Goal: Task Accomplishment & Management: Complete application form

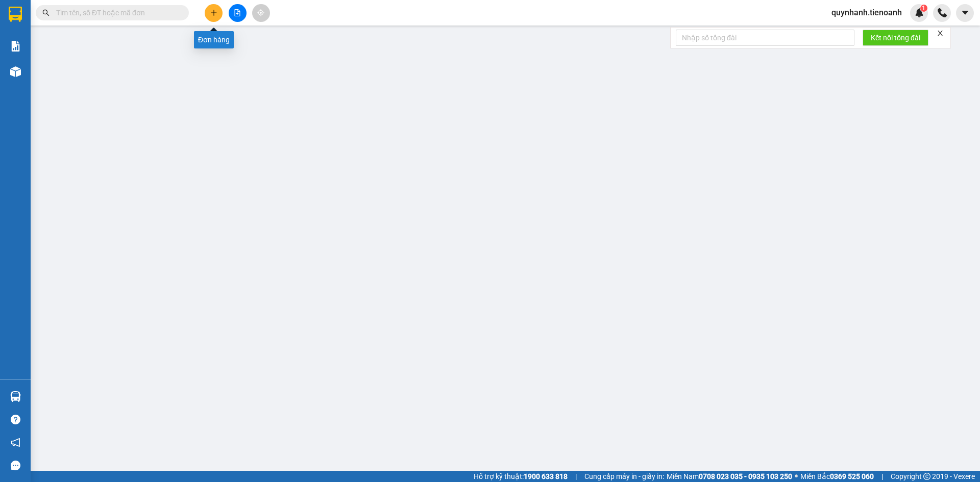
click at [209, 11] on button at bounding box center [214, 13] width 18 height 18
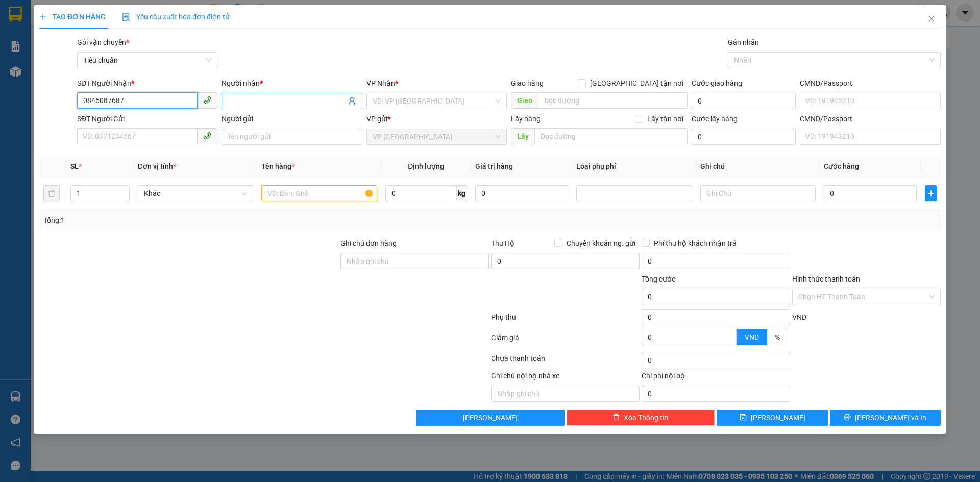
type input "0846087687"
click at [300, 98] on input "Người nhận *" at bounding box center [287, 100] width 118 height 11
click at [416, 99] on input "search" at bounding box center [433, 100] width 121 height 15
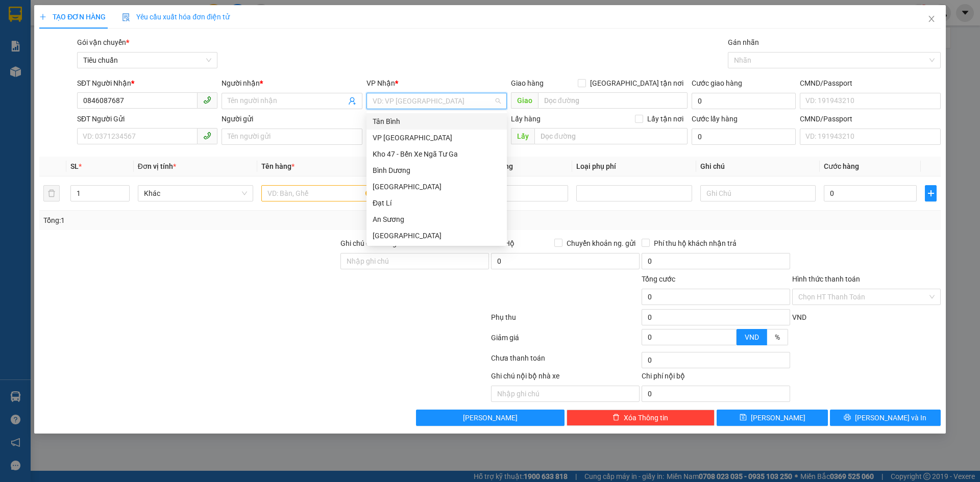
click at [397, 122] on div "Tân Bình" at bounding box center [437, 121] width 128 height 11
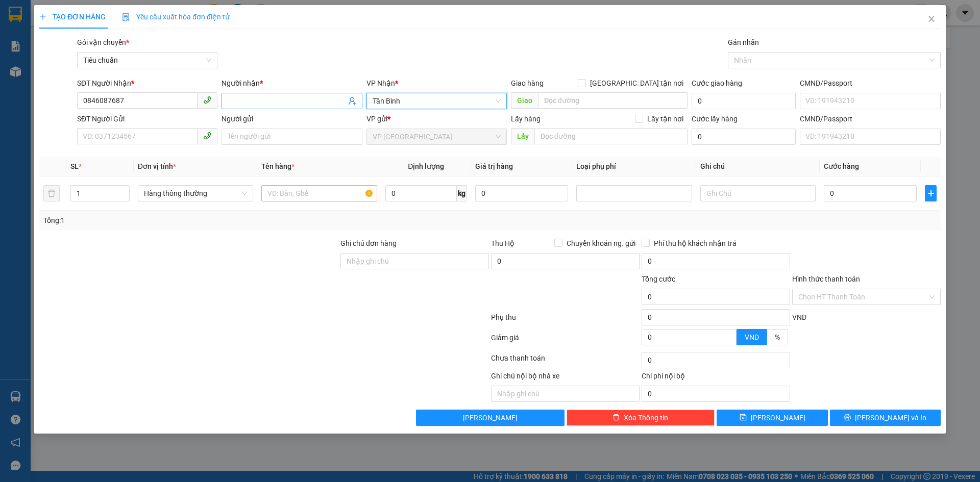
click at [285, 100] on input "Người nhận *" at bounding box center [287, 100] width 118 height 11
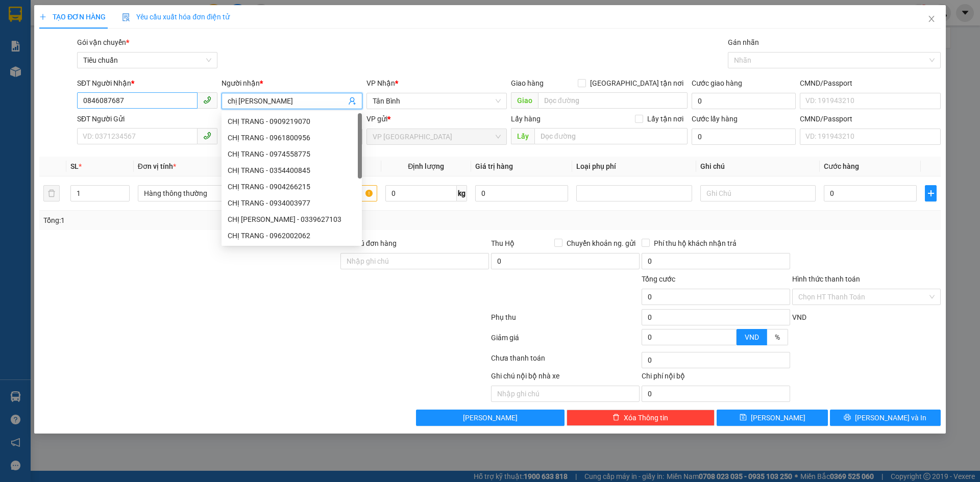
type input "chị [PERSON_NAME]"
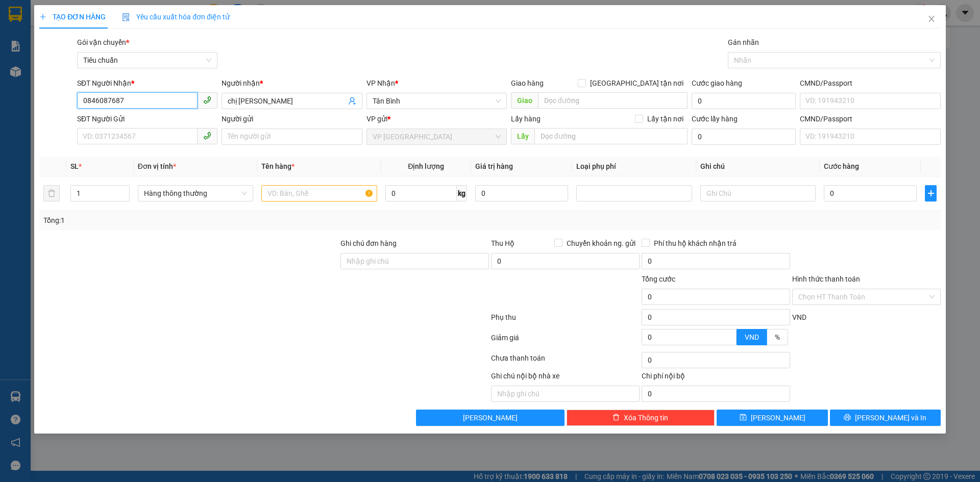
drag, startPoint x: 142, startPoint y: 102, endPoint x: 73, endPoint y: 100, distance: 69.0
click at [73, 100] on div "SĐT Người Nhận * 0846087687 0846087687 Người nhận * chị Trang VP Nhận * Tân Bìn…" at bounding box center [490, 96] width 904 height 36
click at [151, 135] on input "SĐT Người Gửi" at bounding box center [137, 136] width 120 height 16
paste input "0846087687"
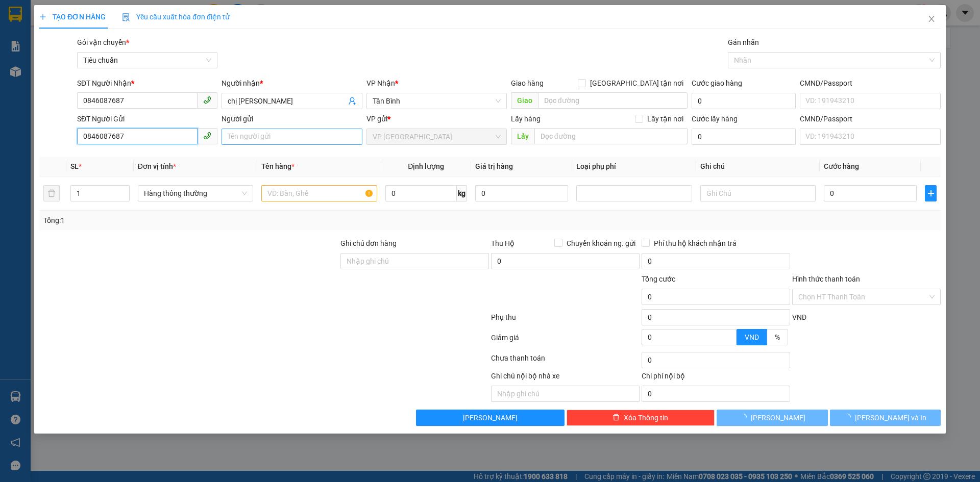
type input "0846087687"
click at [260, 130] on input "Người gửi" at bounding box center [292, 137] width 140 height 16
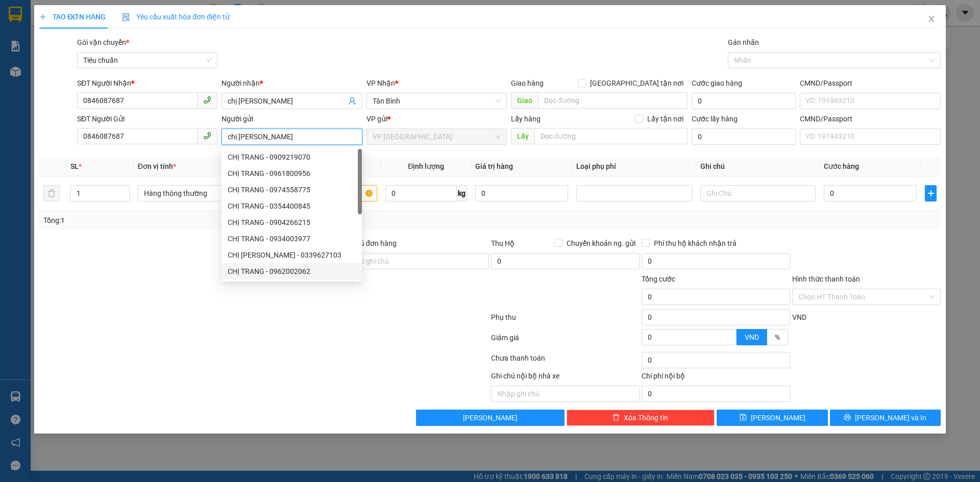
type input "chị [PERSON_NAME]"
click at [178, 308] on div at bounding box center [188, 292] width 301 height 36
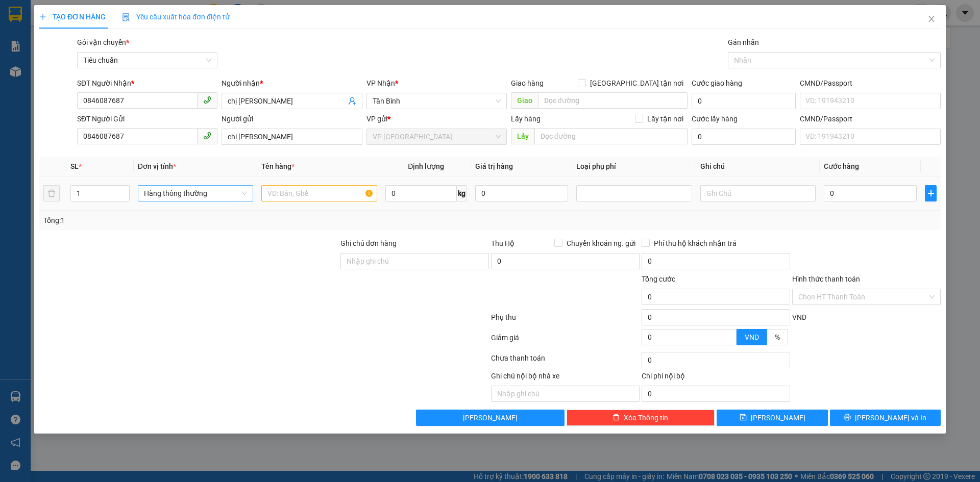
click at [238, 195] on span "Hàng thông thường" at bounding box center [195, 193] width 103 height 15
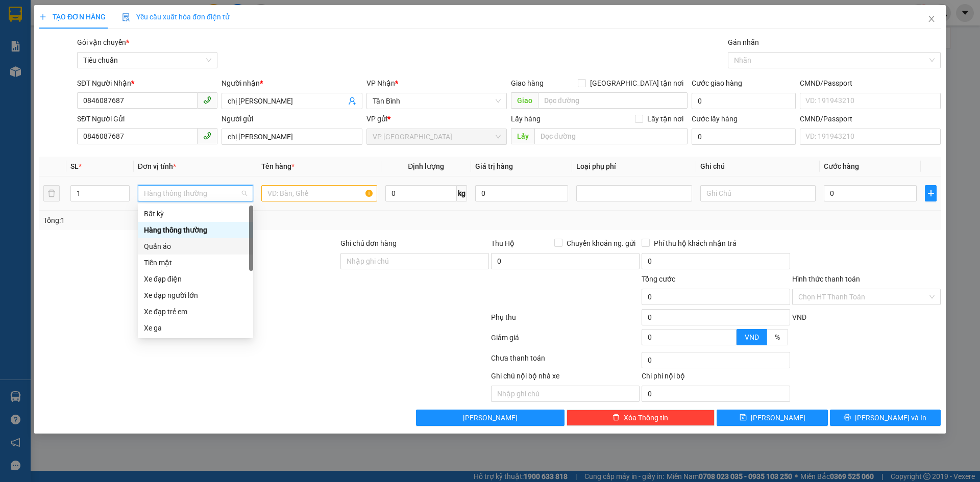
click at [172, 241] on div "Quần áo" at bounding box center [195, 246] width 103 height 11
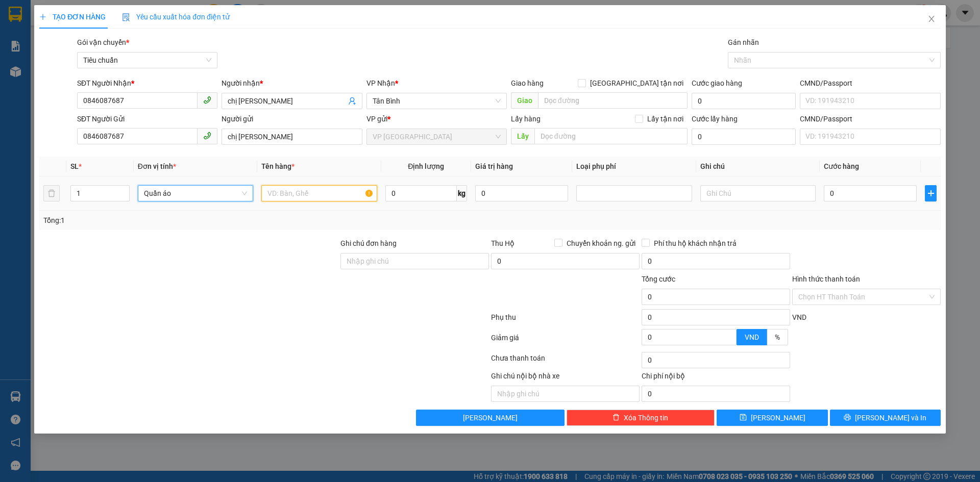
click at [301, 195] on input "text" at bounding box center [318, 193] width 115 height 16
type input "vali quần áo"
click at [776, 197] on input "text" at bounding box center [758, 193] width 115 height 16
click at [858, 194] on input "0" at bounding box center [870, 193] width 93 height 16
type input "08"
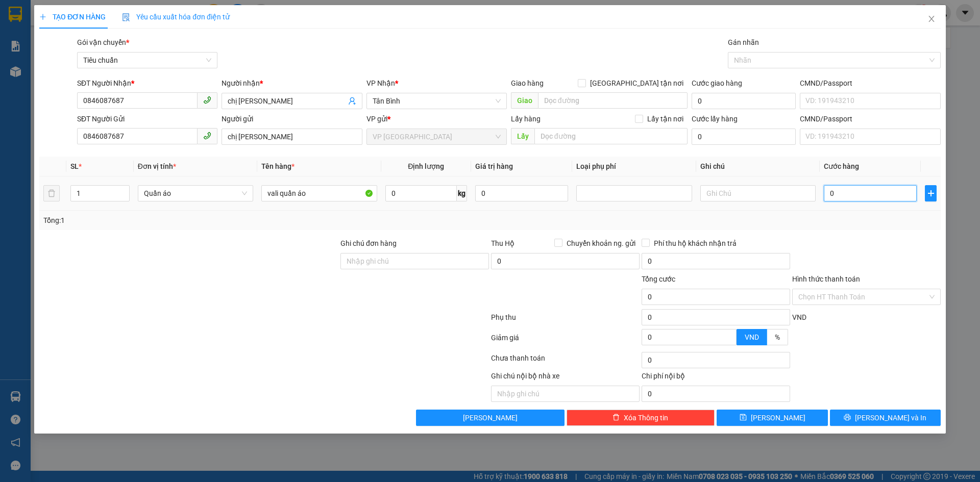
type input "8"
type input "080"
type input "80"
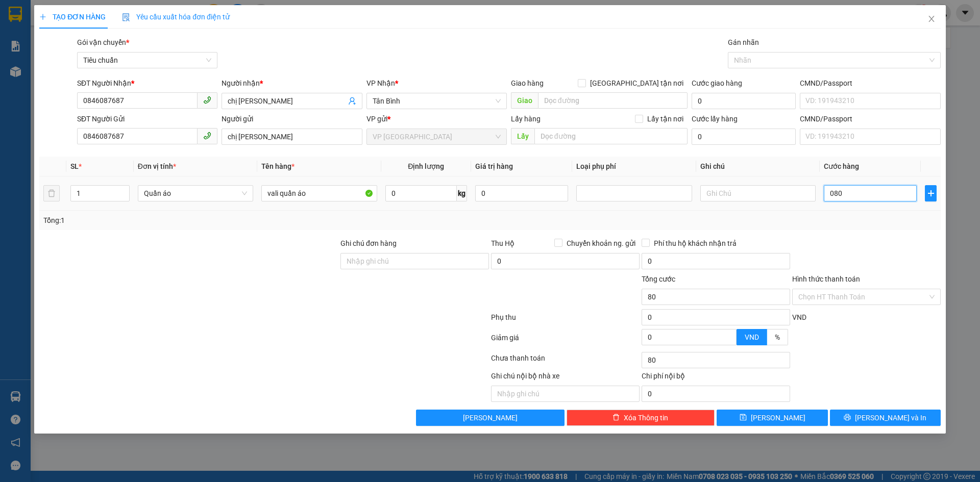
type input "0.800"
type input "800"
type input "08.000"
type input "8.000"
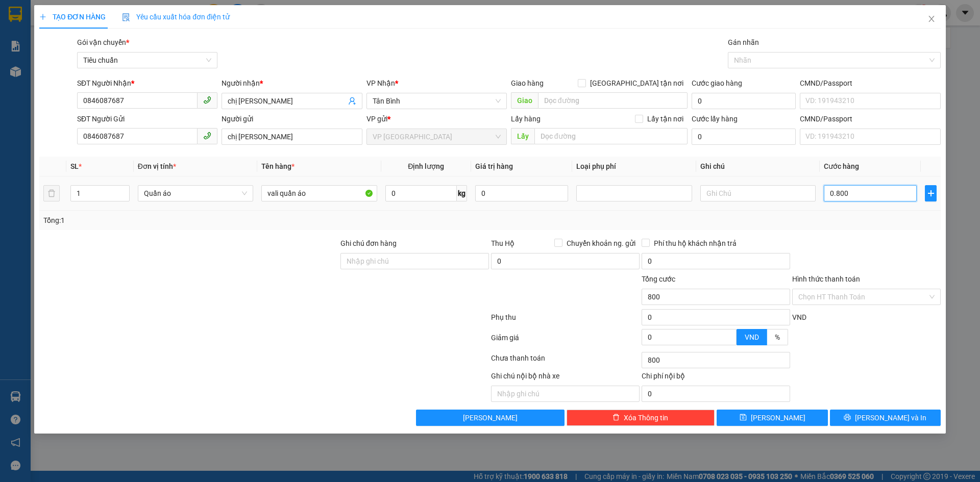
type input "8.000"
type input "080.000"
type input "80.000"
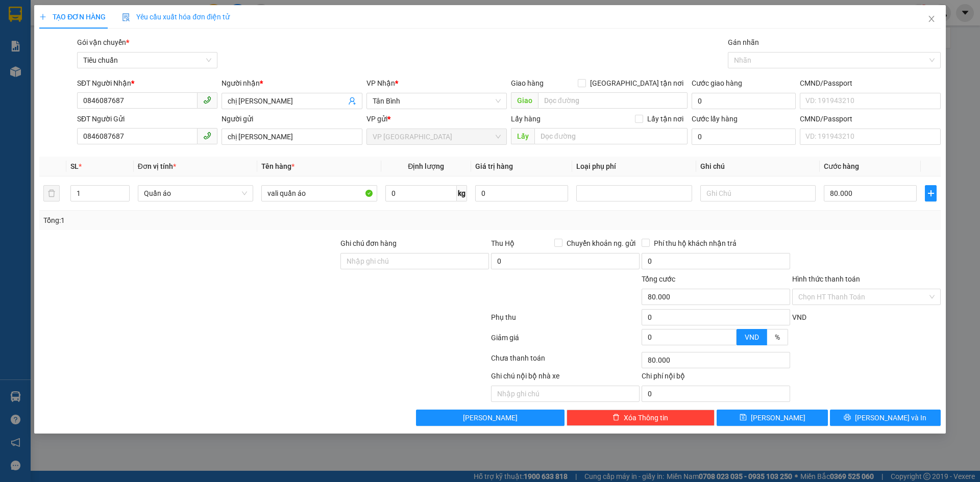
click at [856, 219] on div "Tổng: 1" at bounding box center [490, 220] width 894 height 11
click at [712, 192] on input "text" at bounding box center [758, 193] width 115 height 16
type input "vali hồng +balo xám"
click at [837, 225] on div "Tổng: 1" at bounding box center [490, 220] width 894 height 11
click at [846, 292] on input "Hình thức thanh toán" at bounding box center [863, 296] width 129 height 15
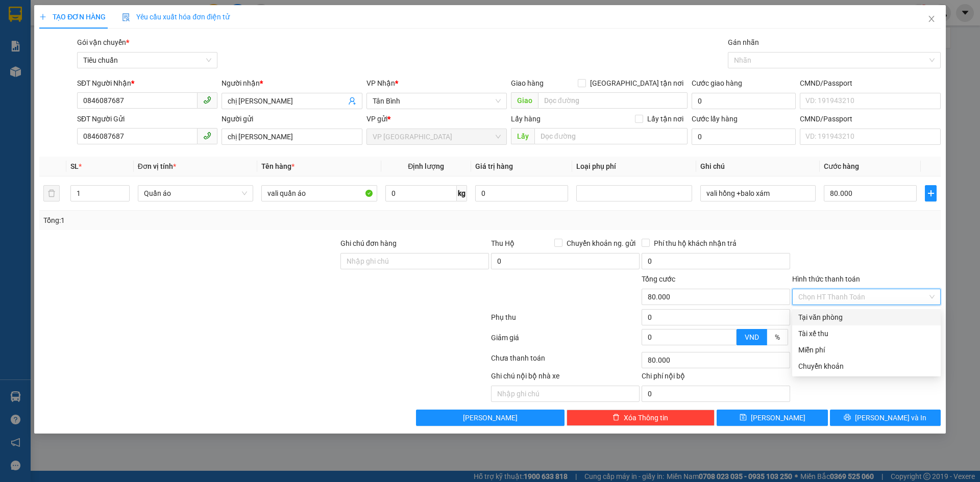
click at [836, 314] on div "Tại văn phòng" at bounding box center [867, 317] width 136 height 11
type input "0"
click at [861, 316] on div "Tại văn phòng" at bounding box center [867, 317] width 136 height 11
click at [840, 317] on div "Tại văn phòng" at bounding box center [867, 317] width 136 height 11
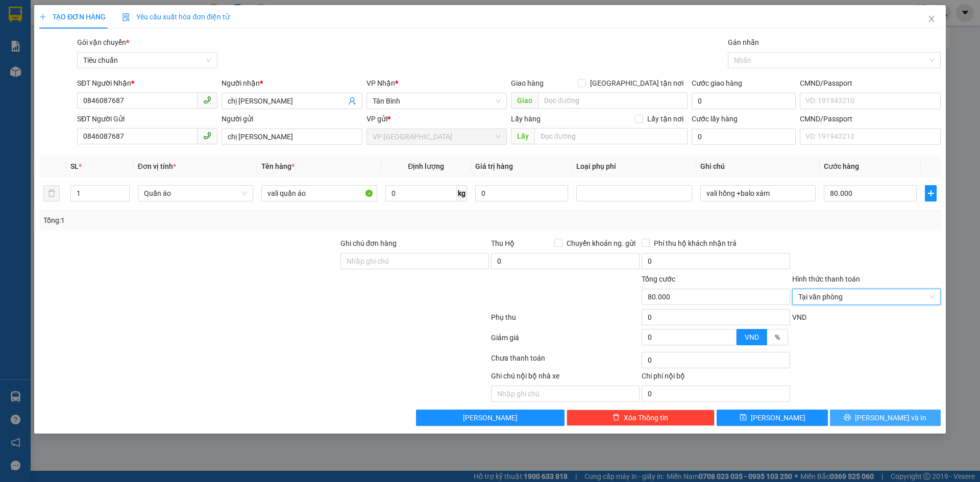
click at [892, 423] on span "[PERSON_NAME] và In" at bounding box center [890, 418] width 71 height 11
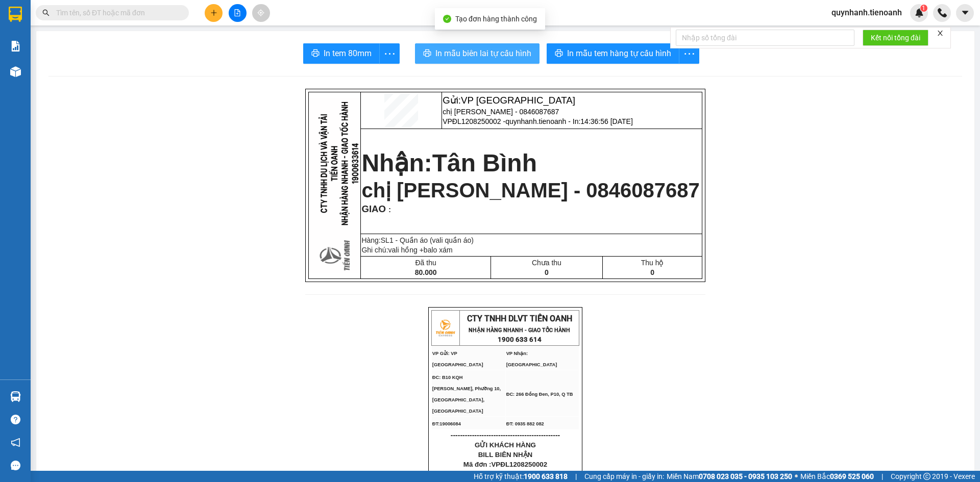
click at [492, 51] on span "In mẫu biên lai tự cấu hình" at bounding box center [484, 53] width 96 height 13
click at [218, 16] on button at bounding box center [214, 13] width 18 height 18
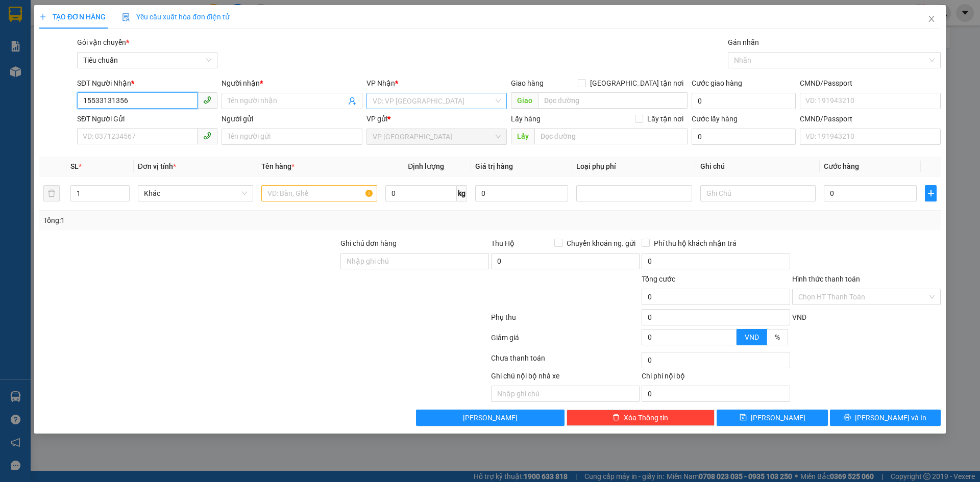
type input "15533131356"
click at [406, 96] on input "search" at bounding box center [433, 100] width 121 height 15
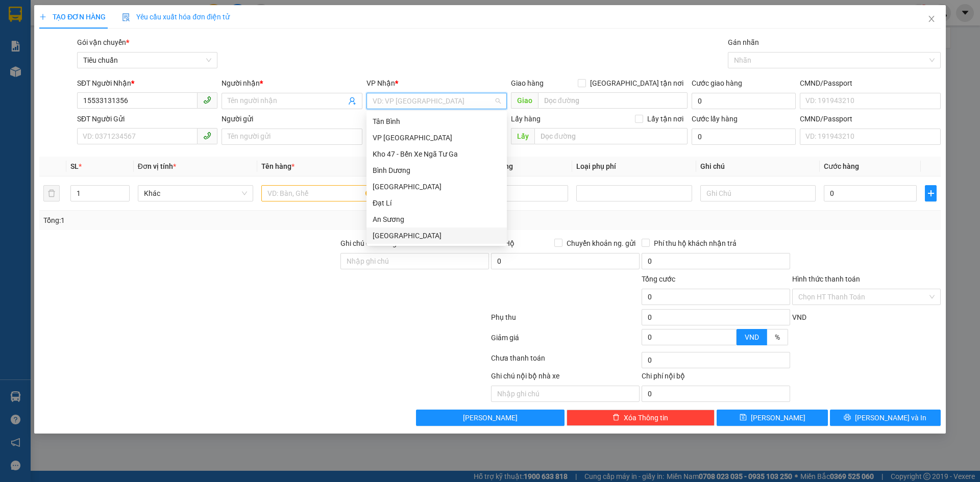
click at [406, 236] on div "[GEOGRAPHIC_DATA]" at bounding box center [437, 235] width 128 height 11
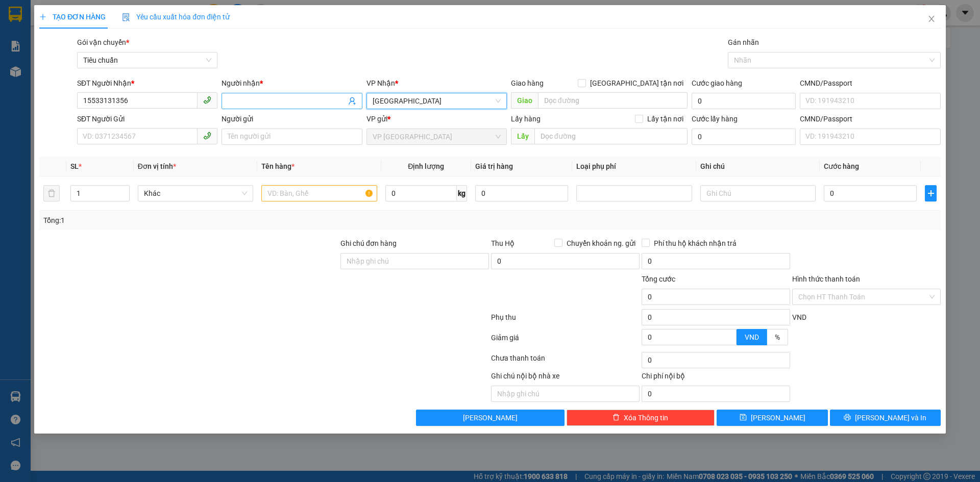
click at [289, 102] on input "Người nhận *" at bounding box center [287, 100] width 118 height 11
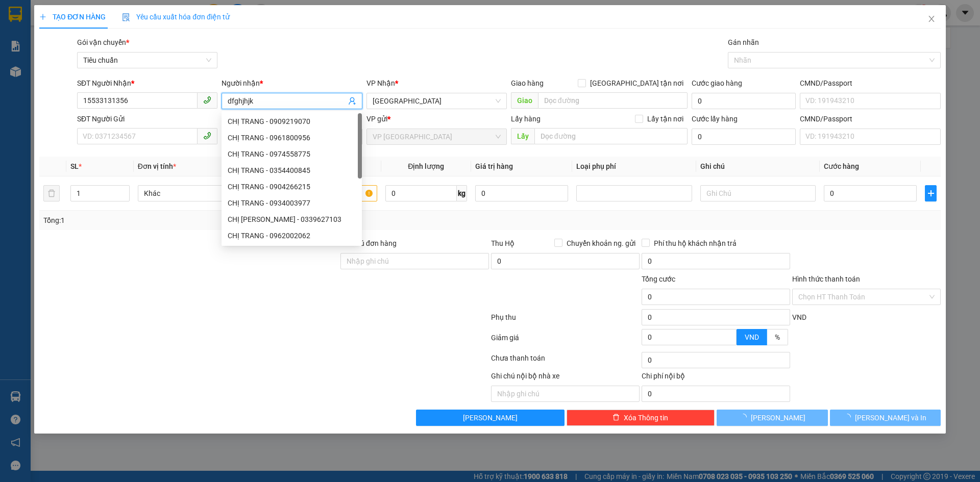
type input "dfghjhjk"
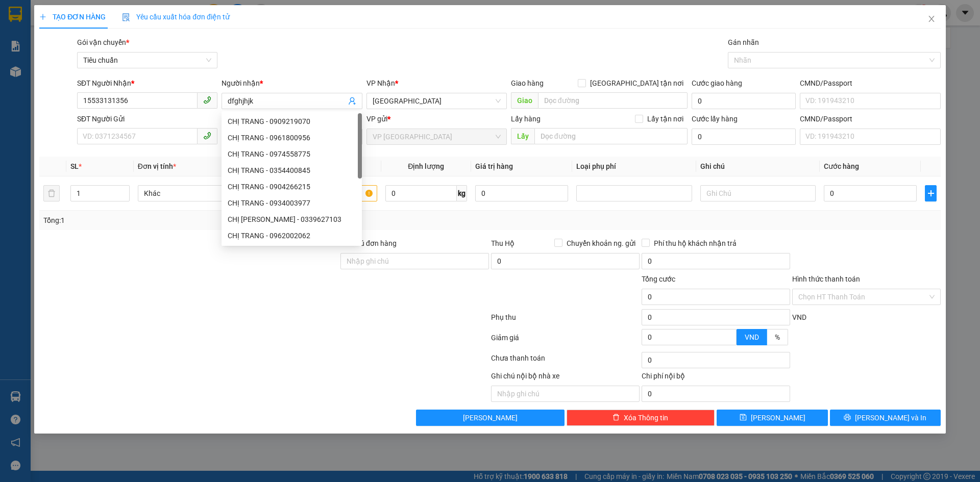
click at [146, 289] on div at bounding box center [188, 292] width 301 height 36
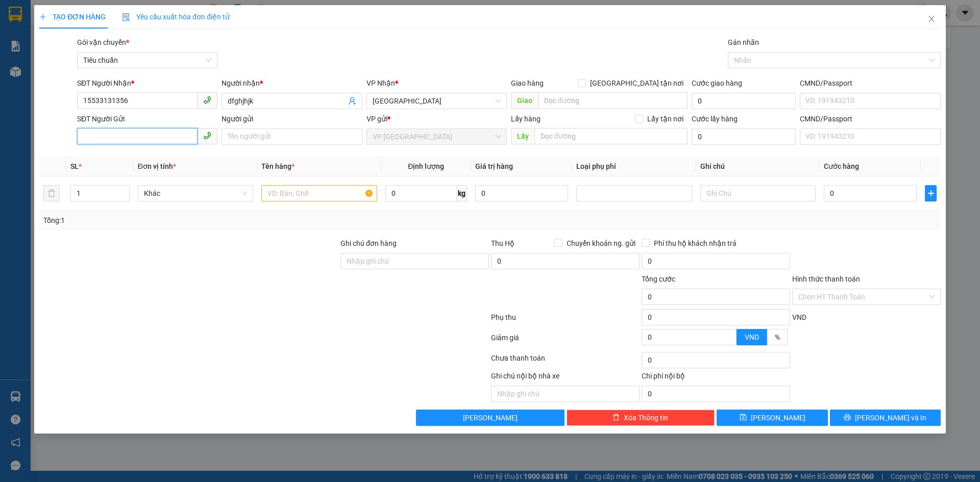
click at [140, 137] on input "SĐT Người Gửi" at bounding box center [137, 136] width 120 height 16
click at [432, 131] on span "VP [GEOGRAPHIC_DATA]" at bounding box center [437, 136] width 128 height 15
type input "4145245246556"
click at [236, 135] on input "Người gửi" at bounding box center [292, 137] width 140 height 16
type input "54564354346"
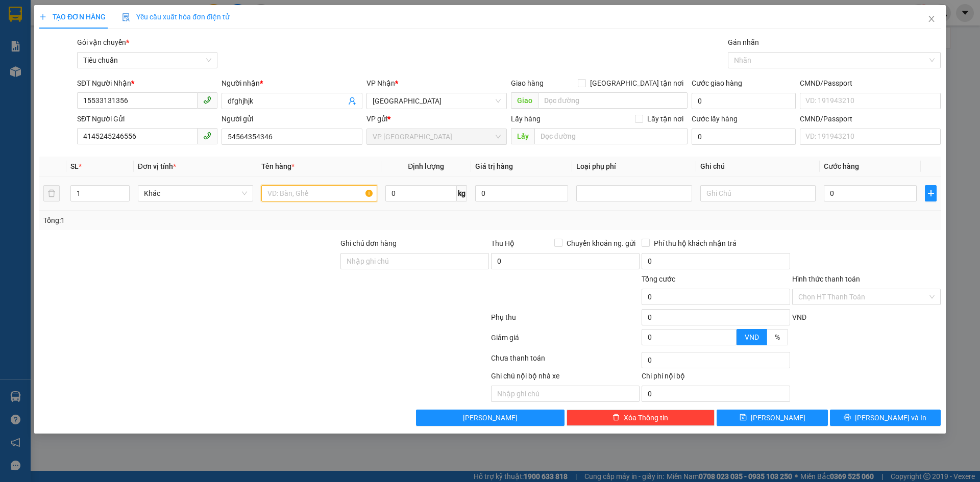
click at [301, 200] on input "text" at bounding box center [318, 193] width 115 height 16
type input "ghjhkhjkjhkigyju"
click at [398, 192] on input "0" at bounding box center [420, 193] width 71 height 16
type input "26"
click at [403, 219] on div "Tổng: 1" at bounding box center [490, 220] width 894 height 11
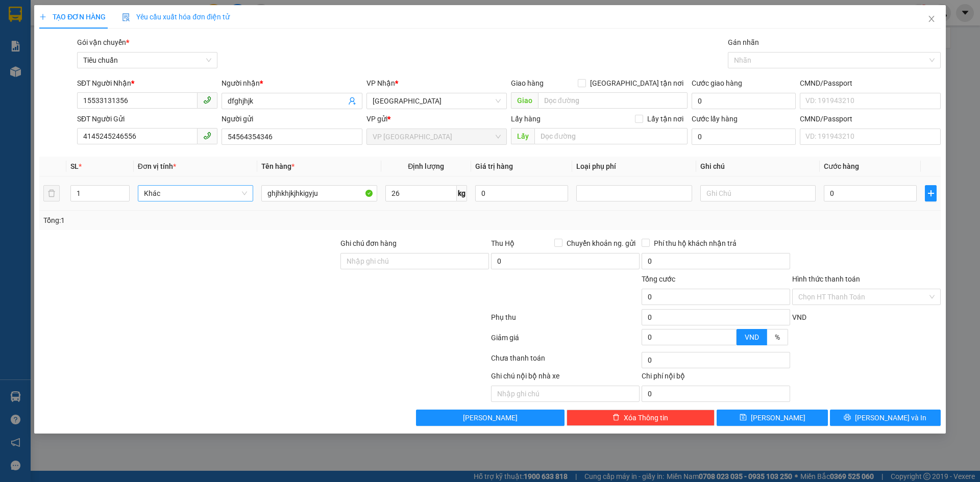
click at [167, 195] on span "Khác" at bounding box center [195, 193] width 103 height 15
click at [160, 295] on div at bounding box center [188, 292] width 301 height 36
click at [170, 144] on input "4145245246556" at bounding box center [137, 136] width 120 height 16
click at [429, 96] on span "[GEOGRAPHIC_DATA]" at bounding box center [437, 100] width 128 height 15
type input "41452"
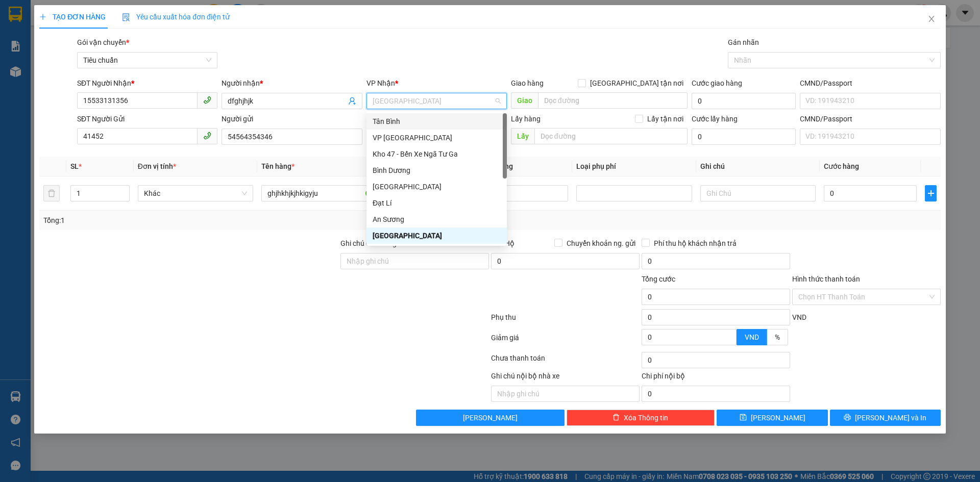
click at [393, 117] on div "Tân Bình" at bounding box center [437, 121] width 128 height 11
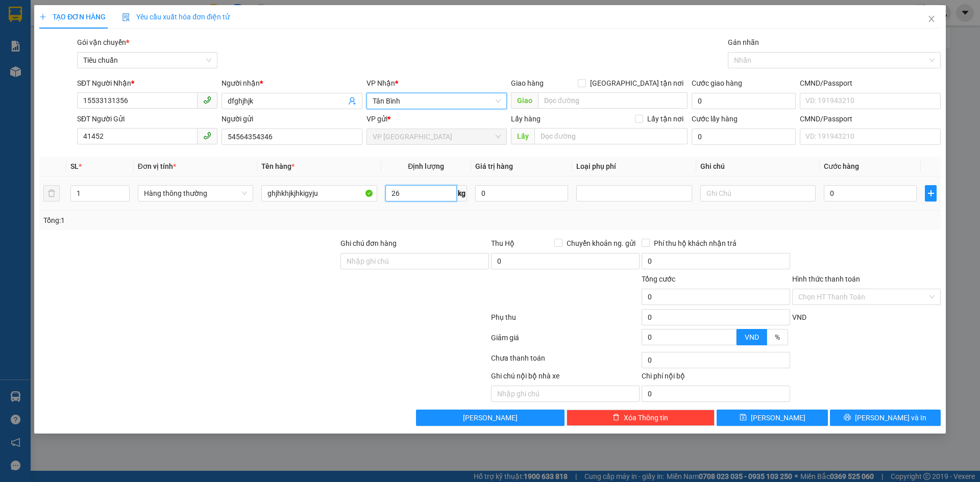
click at [421, 194] on input "26" at bounding box center [420, 193] width 71 height 16
type input "26"
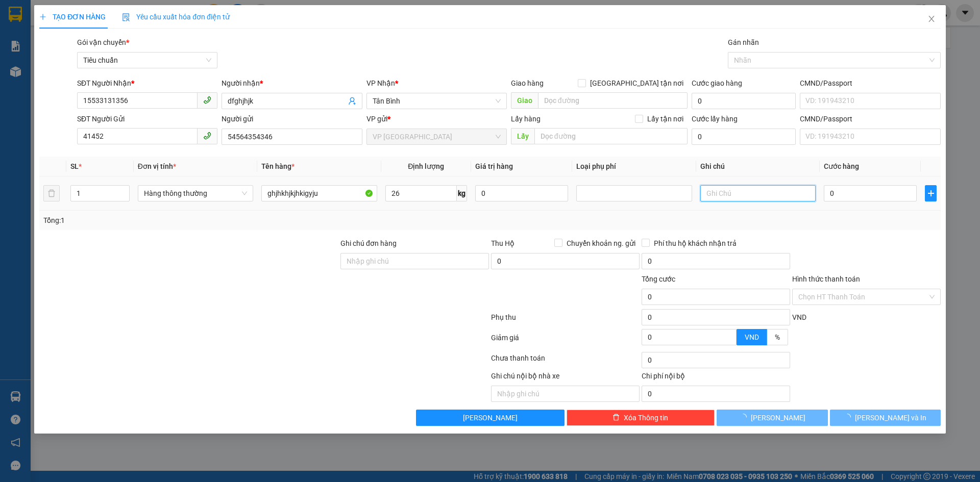
click at [752, 189] on input "text" at bounding box center [758, 193] width 115 height 16
type input "65.000"
